Goal: Transaction & Acquisition: Obtain resource

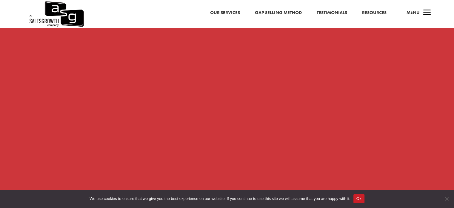
scroll to position [537, 0]
click at [358, 197] on button "Ok" at bounding box center [358, 198] width 11 height 9
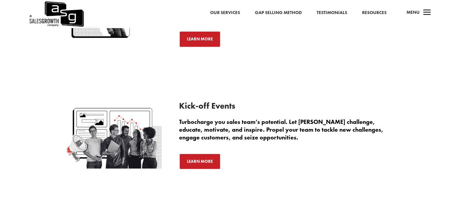
scroll to position [1105, 0]
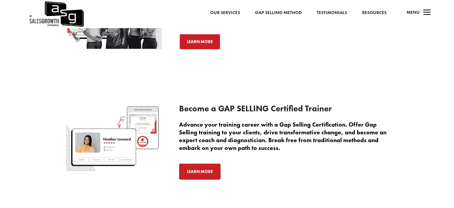
click at [192, 169] on link "Learn More" at bounding box center [200, 171] width 42 height 16
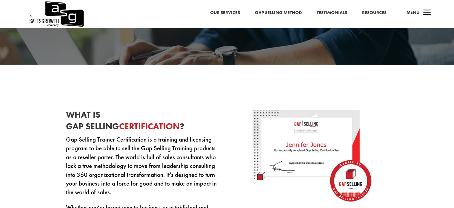
scroll to position [149, 0]
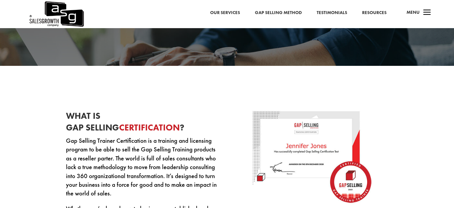
click at [289, 12] on link "Gap Selling Method" at bounding box center [278, 13] width 47 height 8
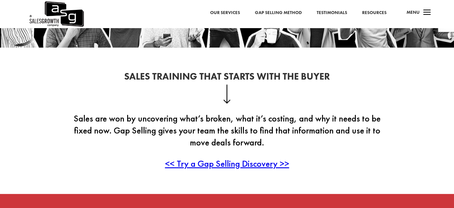
scroll to position [119, 0]
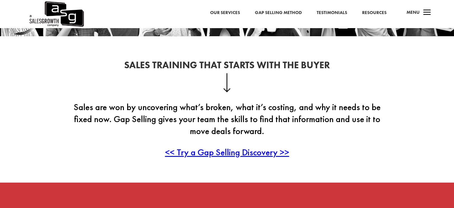
click at [245, 155] on span "<< Try a Gap Selling Discovery >>" at bounding box center [227, 152] width 124 height 12
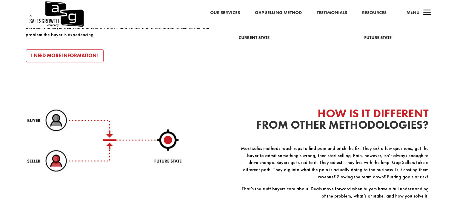
scroll to position [687, 0]
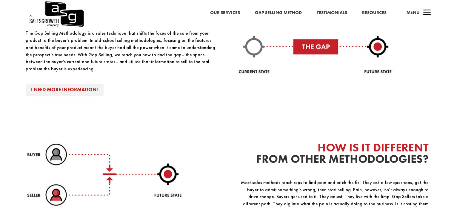
click at [94, 85] on link "I Need More Information!" at bounding box center [65, 89] width 78 height 13
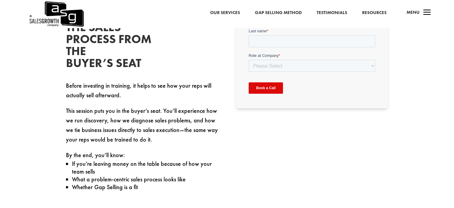
scroll to position [216, 0]
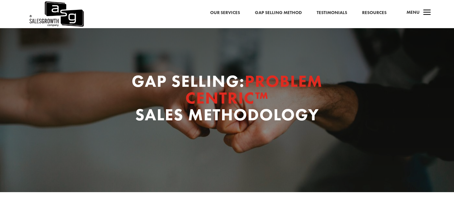
click at [379, 13] on link "Resources" at bounding box center [374, 13] width 24 height 8
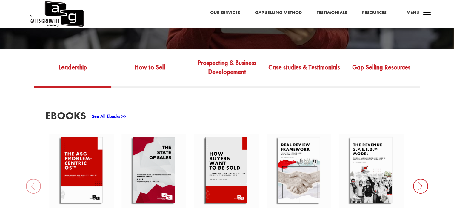
scroll to position [155, 0]
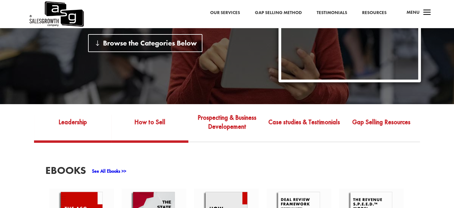
click at [167, 114] on link "How to Sell" at bounding box center [149, 126] width 77 height 28
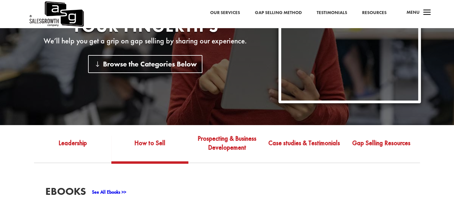
scroll to position [214, 0]
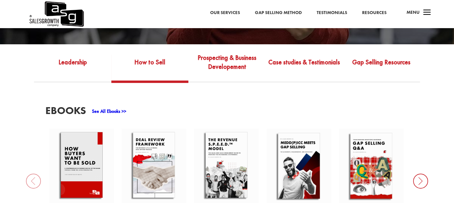
click at [95, 138] on link at bounding box center [81, 165] width 65 height 74
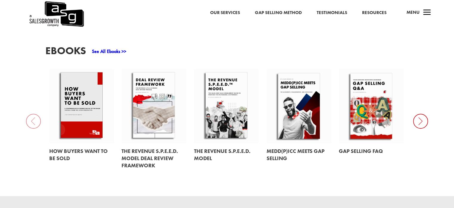
click at [161, 101] on link at bounding box center [154, 106] width 65 height 74
click at [304, 96] on link at bounding box center [299, 106] width 65 height 74
click at [417, 114] on icon at bounding box center [420, 120] width 15 height 15
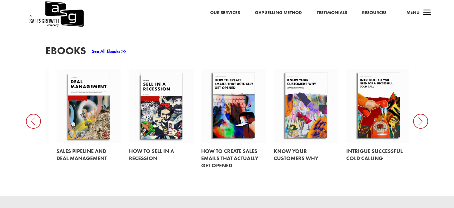
click at [416, 113] on icon at bounding box center [420, 120] width 15 height 15
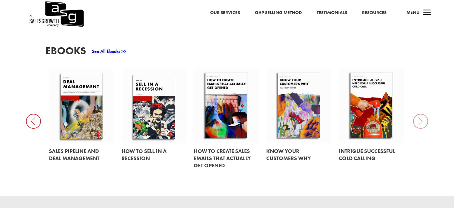
click at [215, 99] on link at bounding box center [226, 106] width 65 height 74
click at [289, 88] on link at bounding box center [298, 106] width 65 height 74
click at [420, 113] on div "EBooks See All Ebooks >> How Buyers Want to be Sold The Revenue S.P.E.E.D. Mode…" at bounding box center [227, 109] width 454 height 173
click at [356, 99] on link at bounding box center [371, 106] width 65 height 74
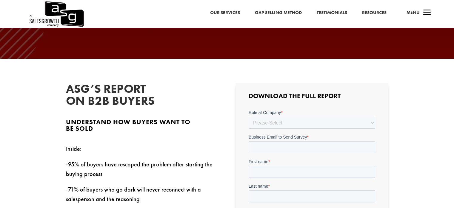
scroll to position [119, 0]
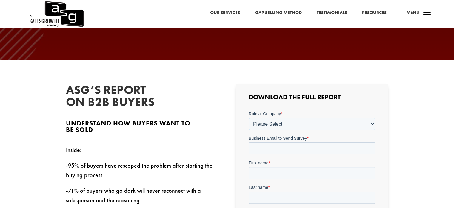
click at [274, 122] on select "Please Select C-Level (CRO, CSO, etc) Senior Leadership (VP of Sales, VP of Ena…" at bounding box center [312, 124] width 127 height 12
click at [249, 118] on select "Please Select C-Level (CRO, CSO, etc) Senior Leadership (VP of Sales, VP of Ena…" at bounding box center [312, 124] width 127 height 12
click at [278, 152] on input "Company Role - Other (Please Specify) *" at bounding box center [312, 148] width 127 height 12
click at [285, 124] on select "Please Select C-Level (CRO, CSO, etc) Senior Leadership (VP of Sales, VP of Ena…" at bounding box center [312, 124] width 127 height 12
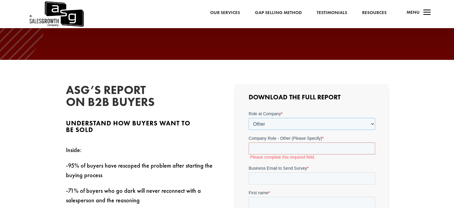
select select "Individual Contributor (AE, SDR, CSM, etc)"
click at [249, 118] on select "Please Select C-Level (CRO, CSO, etc) Senior Leadership (VP of Sales, VP of Ena…" at bounding box center [312, 124] width 127 height 12
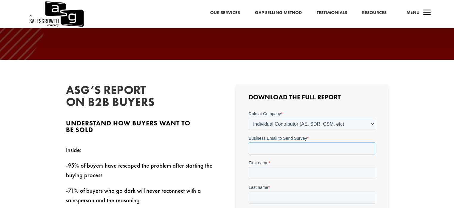
click at [277, 147] on input "Business Email to Send Survey *" at bounding box center [312, 148] width 127 height 12
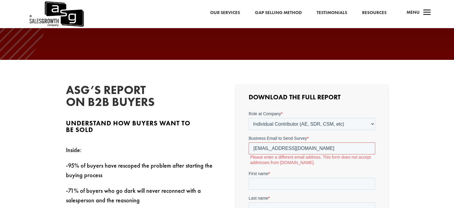
type input "roberthouston222@gmail.com"
click at [316, 165] on form "Role at Company * Please Select C-Level (CRO, CSO, etc) Senior Leadership (VP o…" at bounding box center [312, 187] width 127 height 155
drag, startPoint x: 324, startPoint y: 148, endPoint x: 196, endPoint y: 147, distance: 127.5
click at [249, 147] on html "Role at Company * Please Select C-Level (CRO, CSO, etc) Senior Leadership (VP o…" at bounding box center [312, 190] width 127 height 160
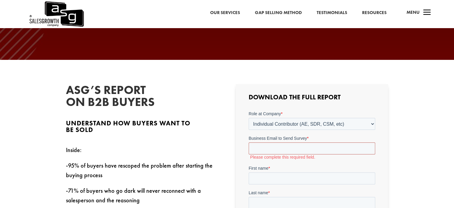
click at [279, 150] on input "Business Email to Send Survey *" at bounding box center [312, 148] width 127 height 12
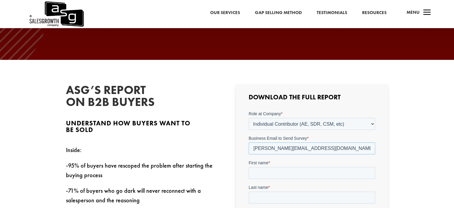
type input "[PERSON_NAME][EMAIL_ADDRESS][DOMAIN_NAME]"
click at [269, 175] on input "First name *" at bounding box center [312, 173] width 127 height 12
type input "[PERSON_NAME]"
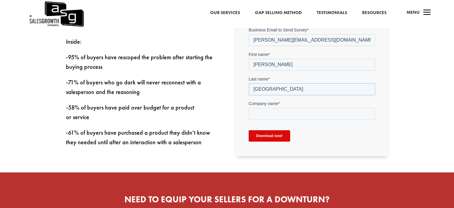
scroll to position [239, 0]
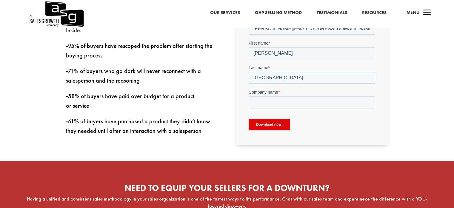
type input "[GEOGRAPHIC_DATA]"
click at [265, 106] on input "Company name *" at bounding box center [312, 102] width 127 height 12
type input "Reptradie"
click at [269, 123] on input "Download now!" at bounding box center [270, 124] width 42 height 11
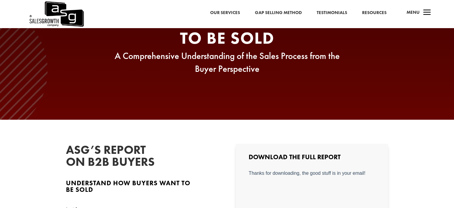
scroll to position [149, 0]
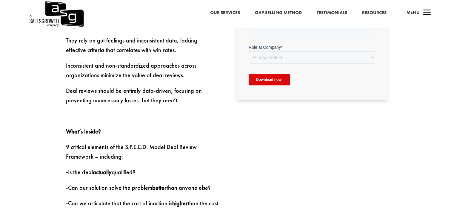
scroll to position [299, 0]
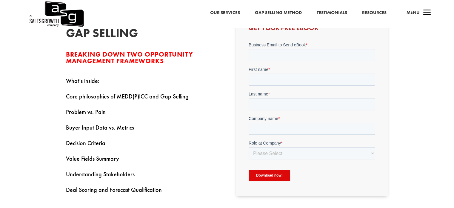
scroll to position [60, 0]
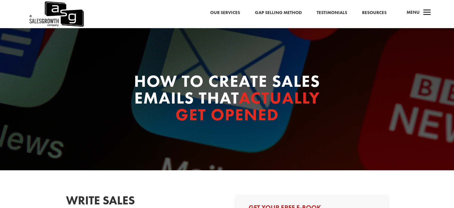
select select "Individual Contributor (AE, SDR, CSM, etc)"
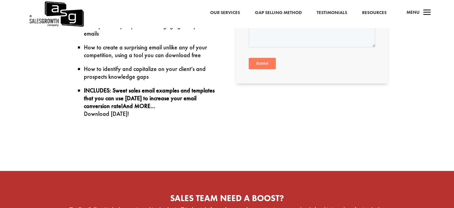
scroll to position [179, 0]
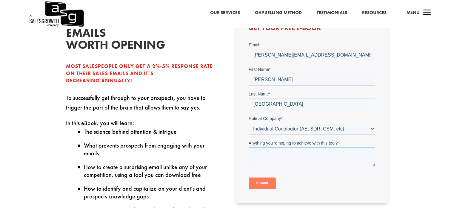
click at [284, 156] on textarea "Anything you're hoping to achieve with this tool?" at bounding box center [312, 157] width 127 height 20
type textarea "t"
type textarea "To understand my customer better and get higher open rates"
click at [257, 184] on input "Submit" at bounding box center [262, 182] width 27 height 11
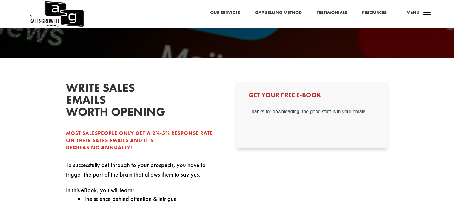
scroll to position [90, 0]
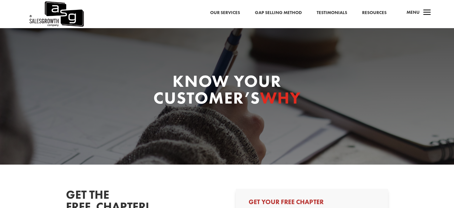
scroll to position [119, 0]
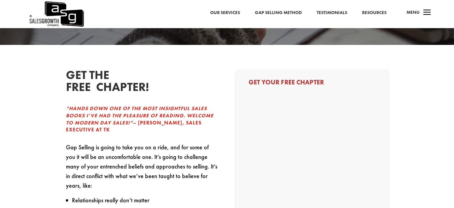
select select "Individual Contributor (AE, SDR, CSM, etc)"
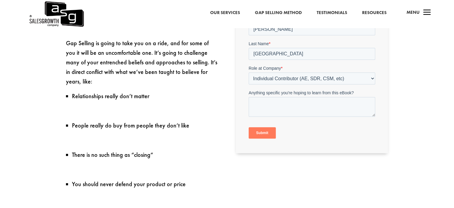
scroll to position [209, 0]
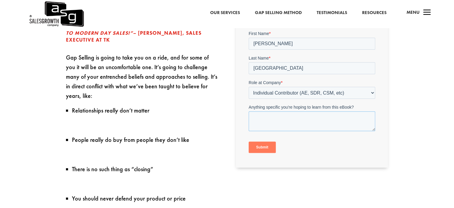
click at [273, 123] on textarea "Anything specific you're hoping to learn from this eBook?" at bounding box center [312, 121] width 127 height 20
type textarea "Become better at understanding the customer and becoming a better sales person"
click at [254, 145] on input "Submit" at bounding box center [262, 146] width 27 height 11
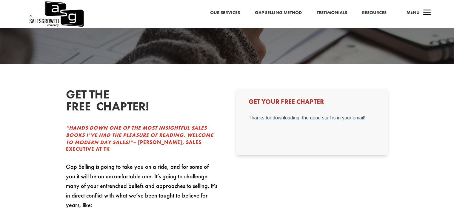
scroll to position [90, 0]
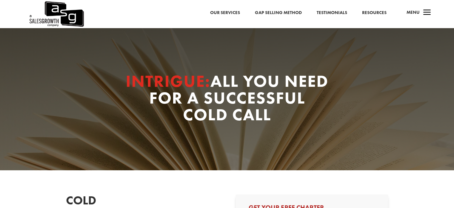
select select "Individual Contributor (AE, SDR, CSM, etc)"
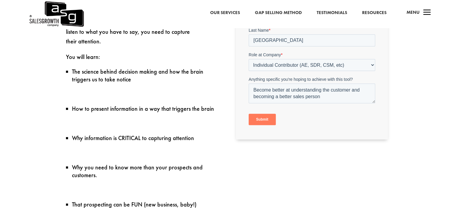
scroll to position [239, 0]
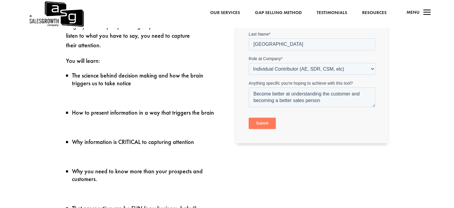
click at [263, 122] on input "Submit" at bounding box center [262, 122] width 27 height 11
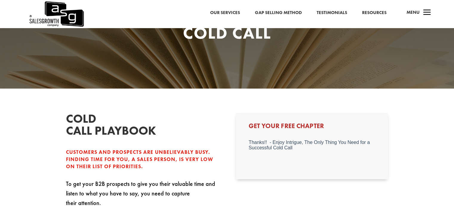
scroll to position [30, 0]
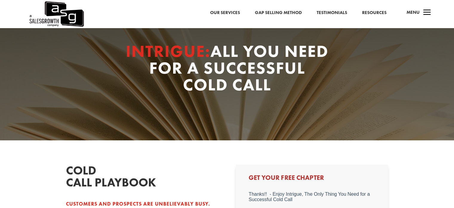
click at [297, 14] on link "Gap Selling Method" at bounding box center [278, 13] width 47 height 8
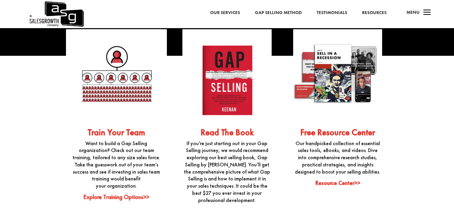
scroll to position [1523, 0]
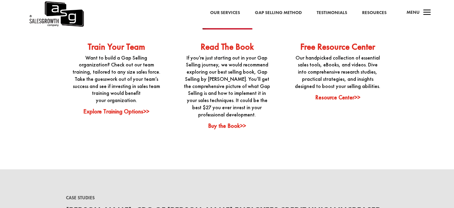
click at [328, 96] on link "Resource Center>>" at bounding box center [337, 97] width 45 height 8
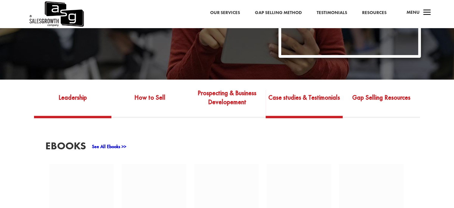
scroll to position [239, 0]
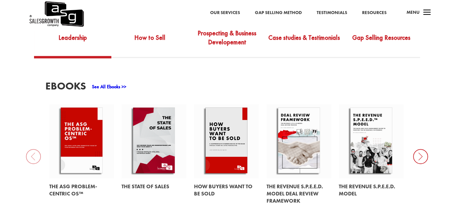
click at [163, 133] on link at bounding box center [154, 141] width 65 height 74
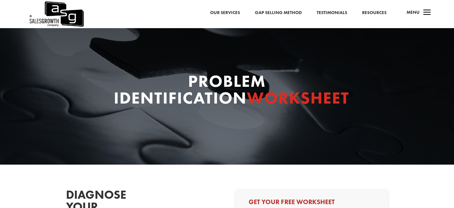
select select "Individual Contributor (AE, SDR, CSM, etc)"
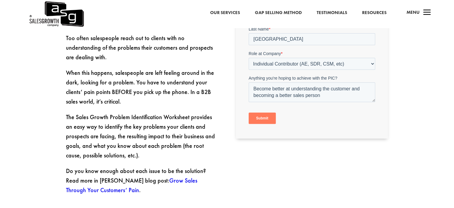
scroll to position [239, 0]
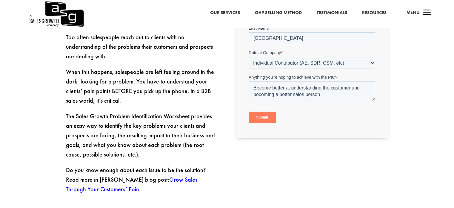
click at [270, 117] on input "Submit" at bounding box center [262, 117] width 27 height 11
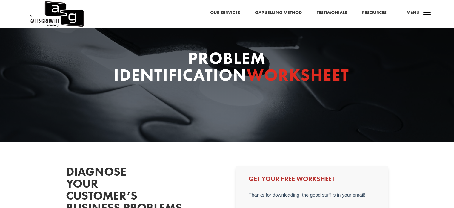
scroll to position [0, 0]
